Goal: Task Accomplishment & Management: Manage account settings

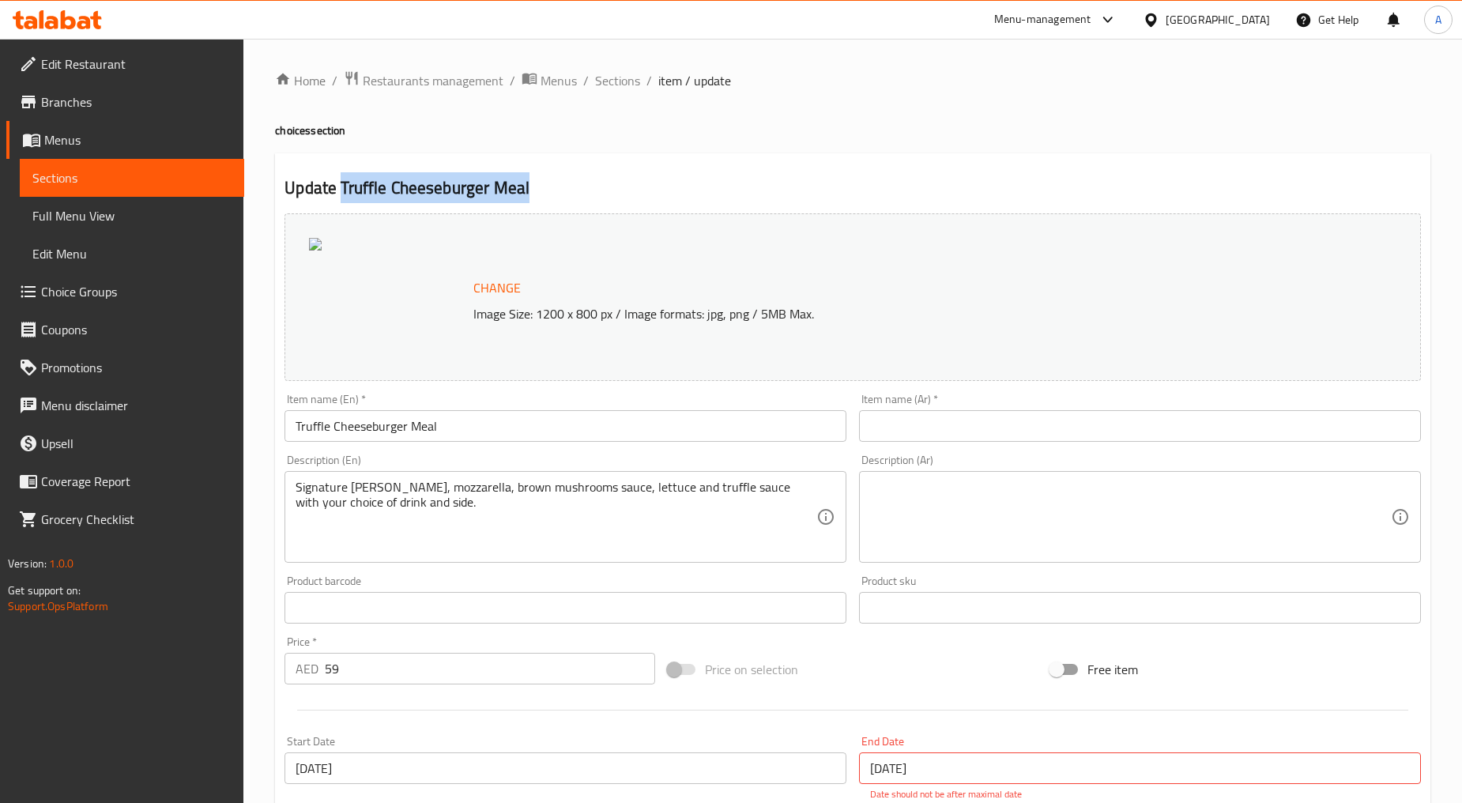
drag, startPoint x: 540, startPoint y: 179, endPoint x: 341, endPoint y: 192, distance: 199.6
click at [341, 192] on h2 "Update Truffle Cheeseburger Meal" at bounding box center [852, 188] width 1136 height 24
copy h2 "Truffle Cheeseburger Meal"
click at [633, 82] on span "Sections" at bounding box center [617, 80] width 45 height 19
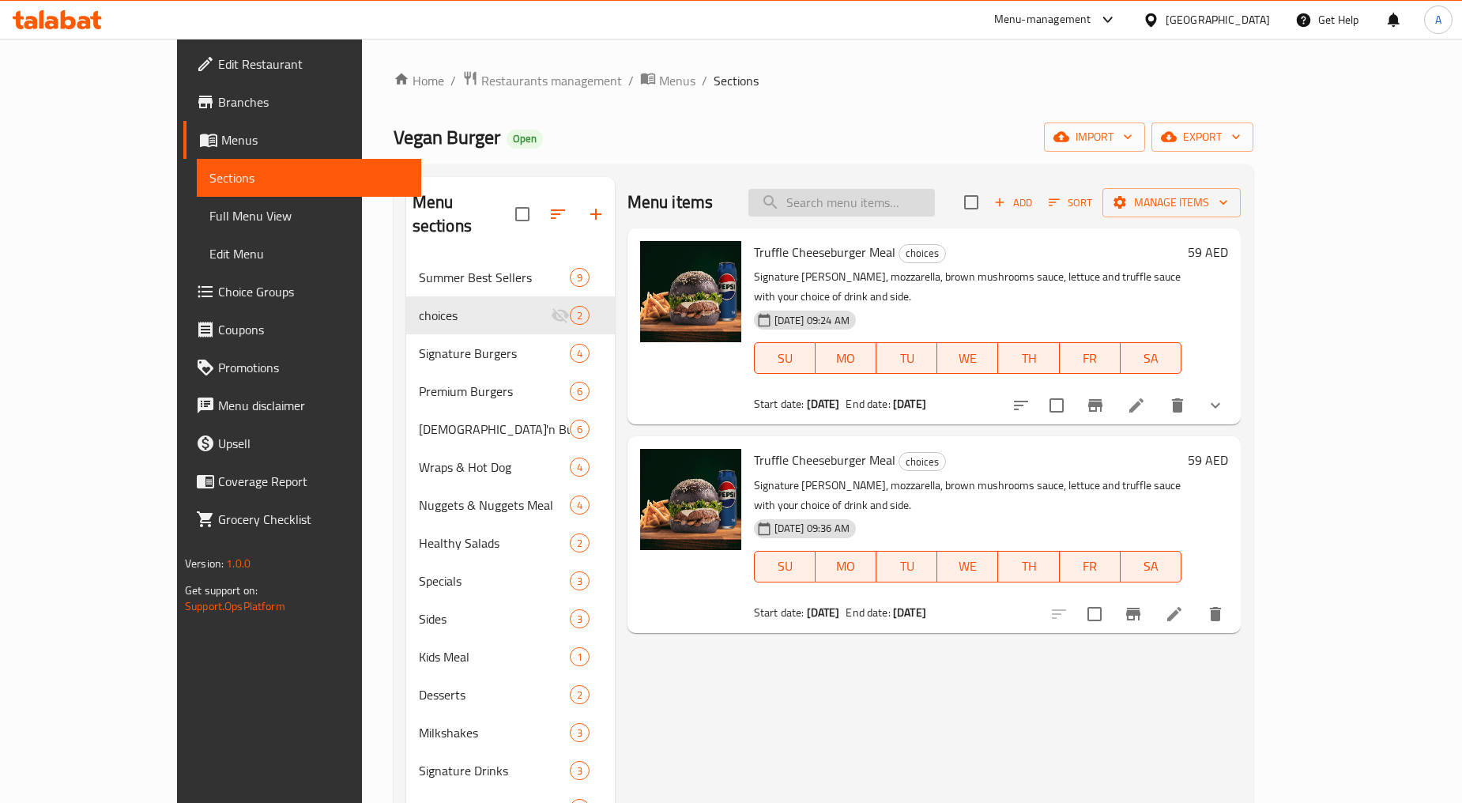
click at [886, 205] on input "search" at bounding box center [841, 203] width 186 height 28
paste input "Truffle Cheeseburger Meal"
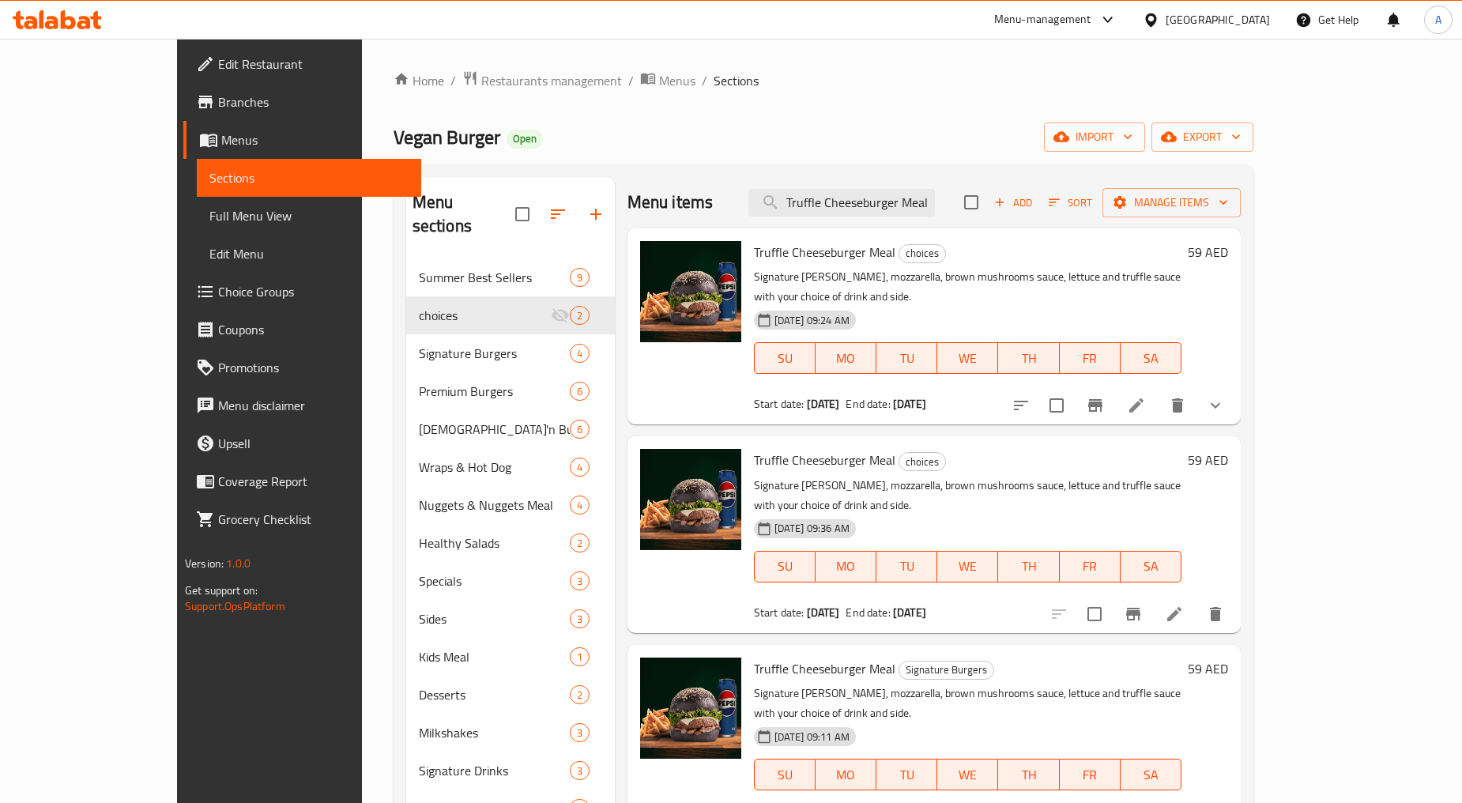
type input "Truffle Cheeseburger Meal"
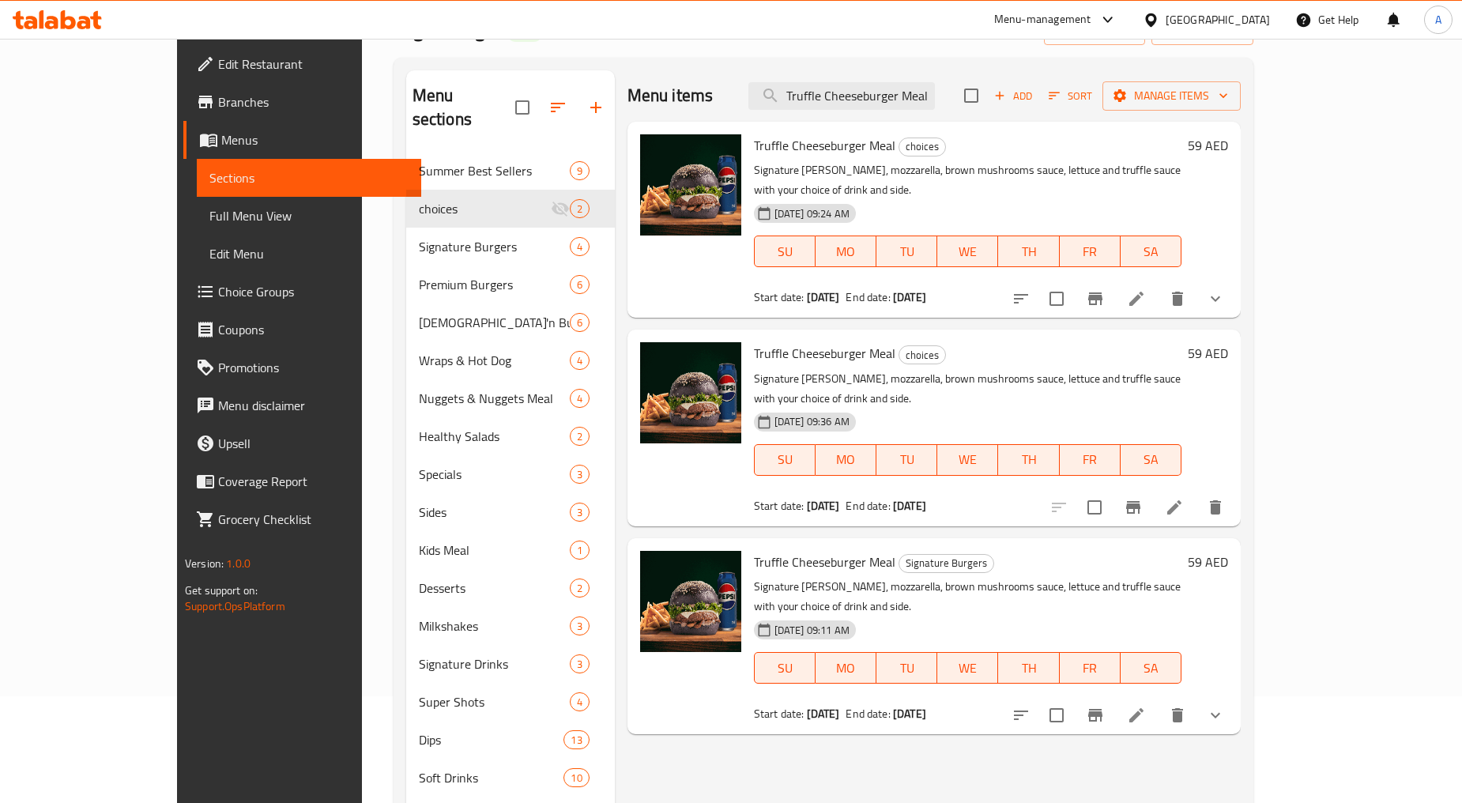
scroll to position [88, 0]
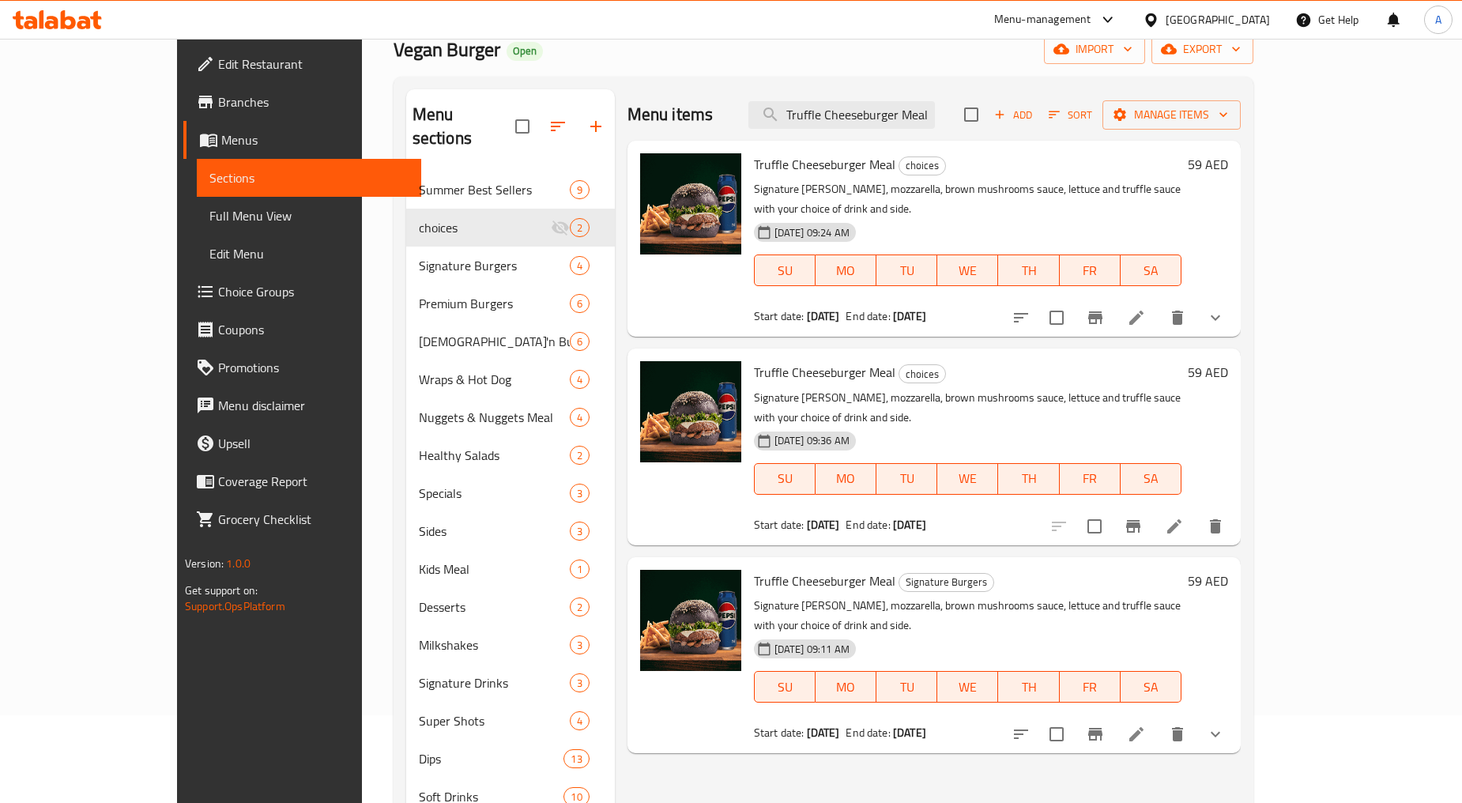
click at [1183, 311] on icon "delete" at bounding box center [1177, 318] width 11 height 14
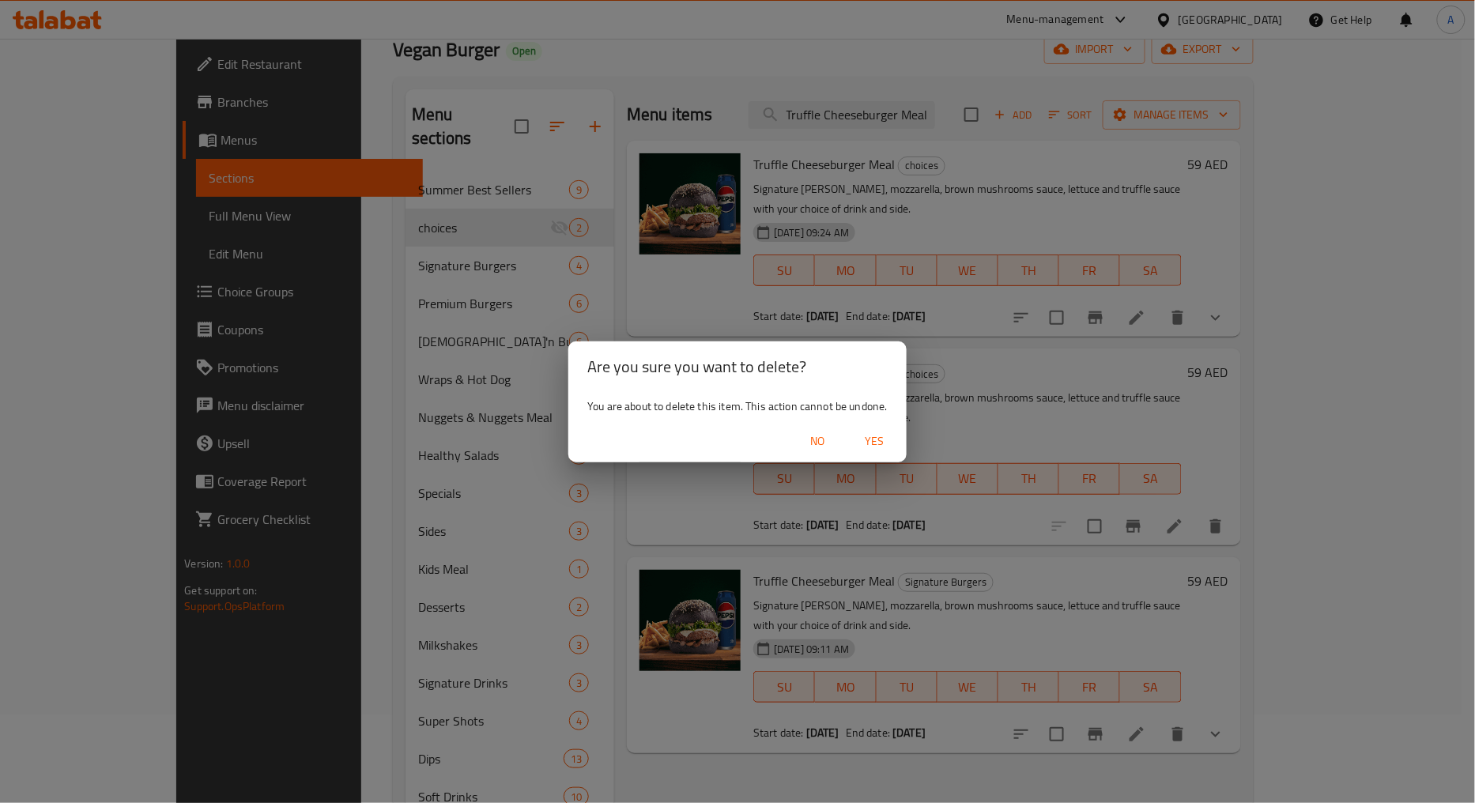
click at [861, 431] on span "Yes" at bounding box center [875, 441] width 38 height 20
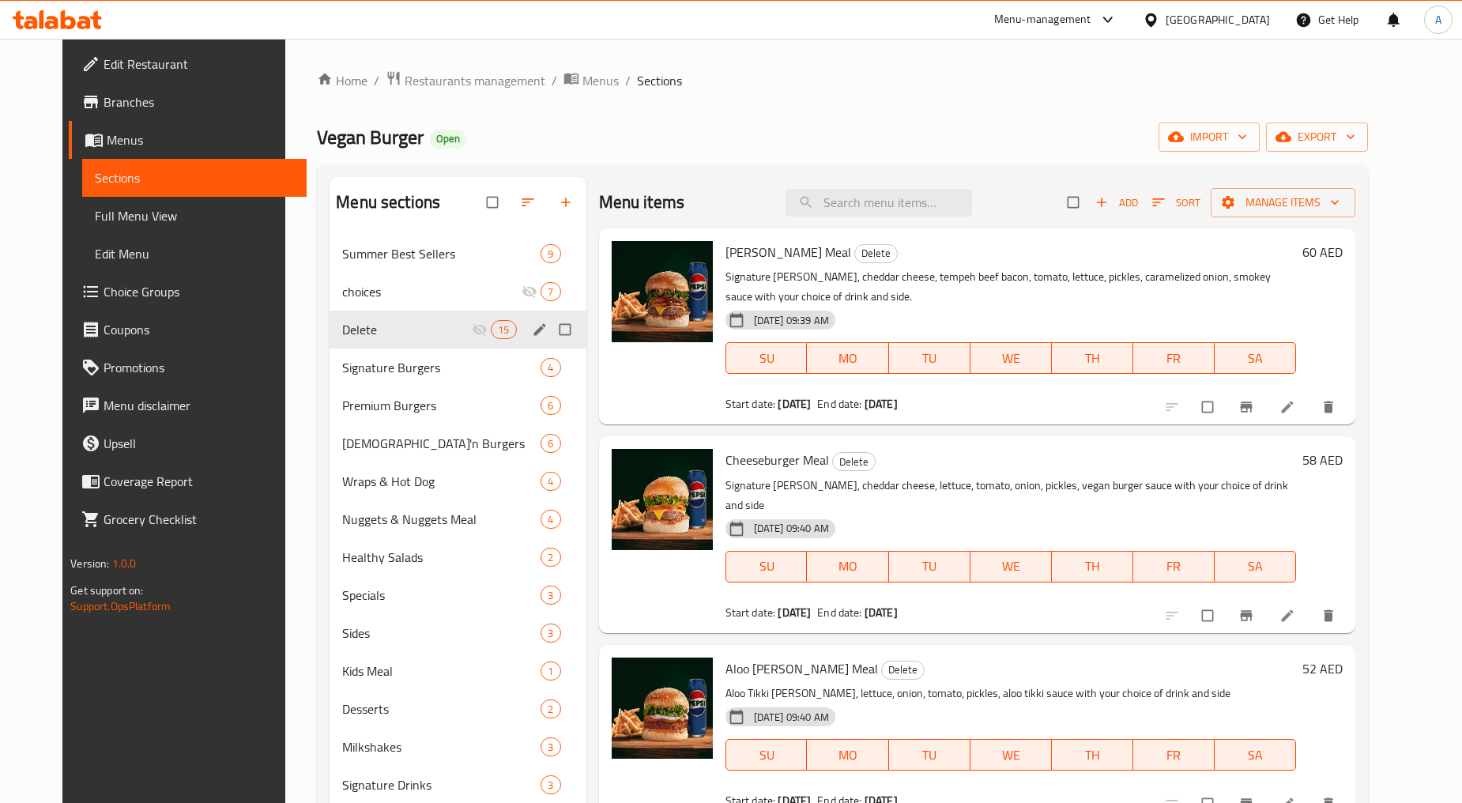
click at [552, 326] on input "Menu sections" at bounding box center [566, 330] width 33 height 30
checkbox input "true"
click at [484, 198] on icon "button" at bounding box center [490, 203] width 12 height 12
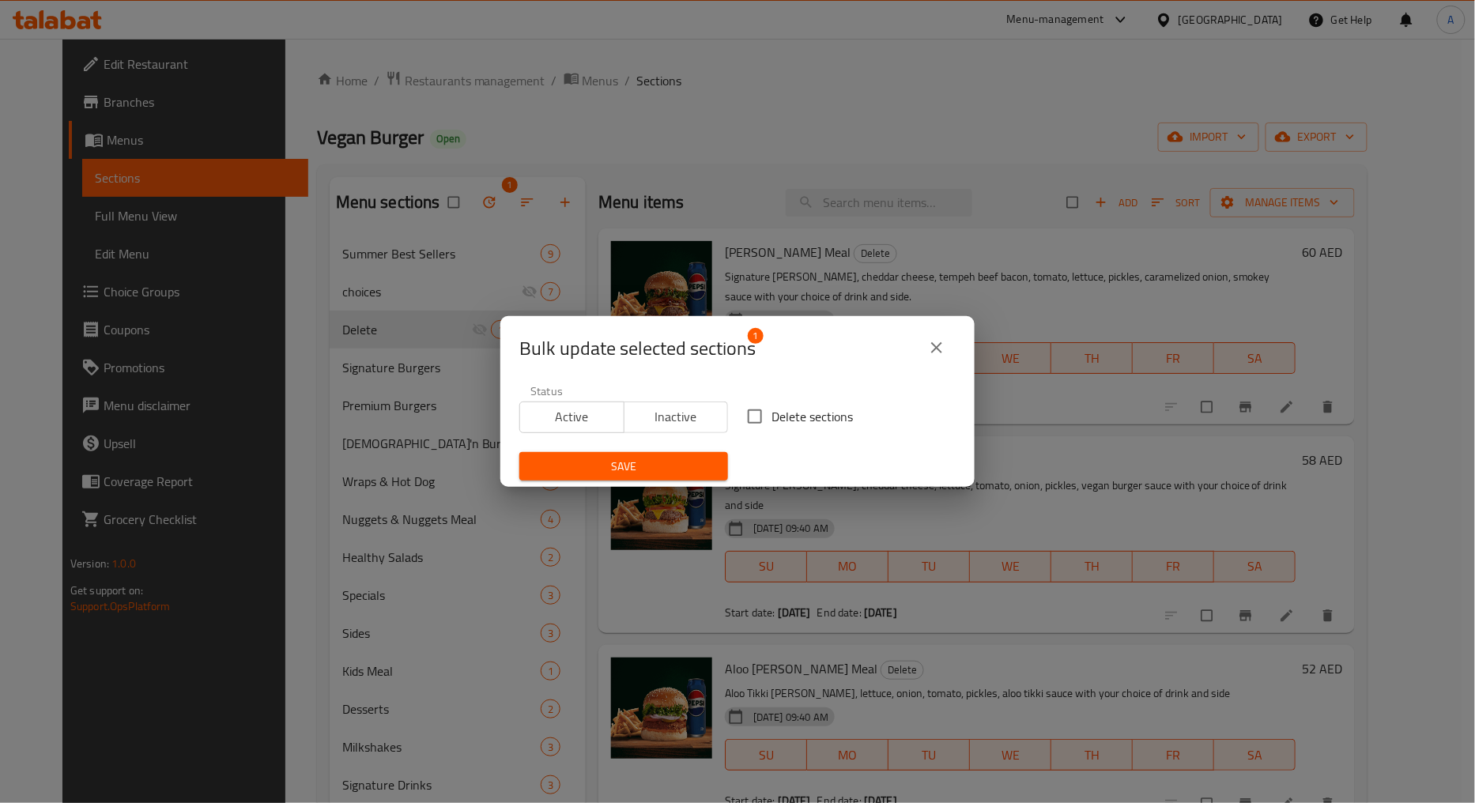
click at [793, 415] on span "Delete sections" at bounding box center [811, 416] width 81 height 19
click at [771, 415] on input "Delete sections" at bounding box center [754, 416] width 33 height 33
checkbox input "true"
click at [620, 458] on span "Save" at bounding box center [623, 467] width 183 height 20
